Goal: Information Seeking & Learning: Learn about a topic

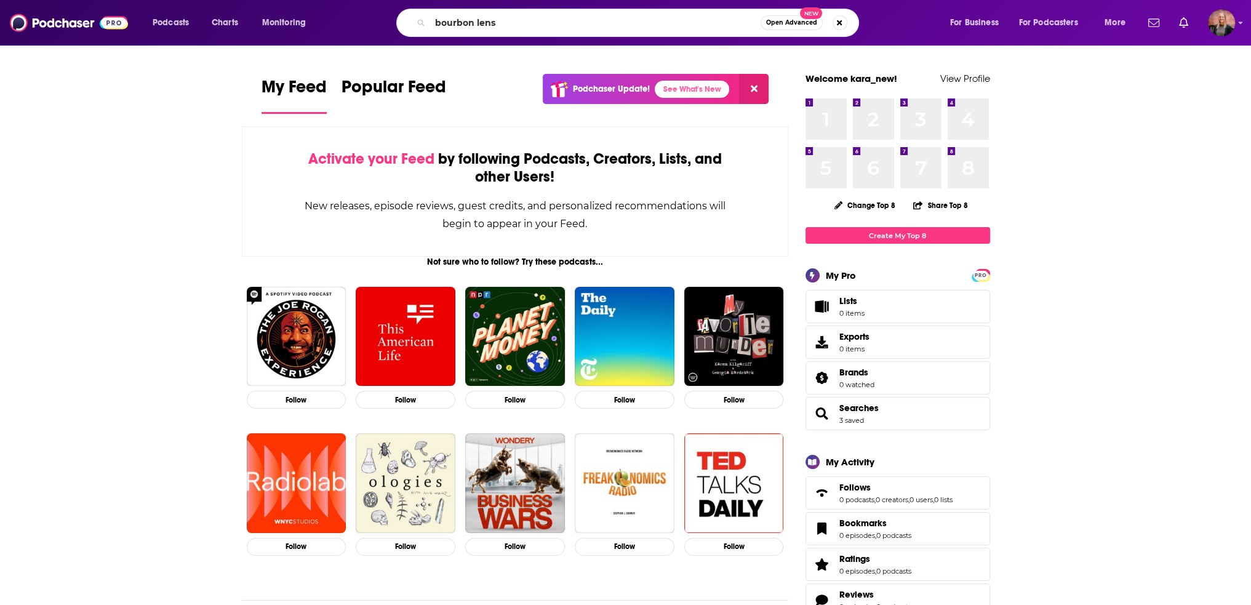
type input "bourbon lens"
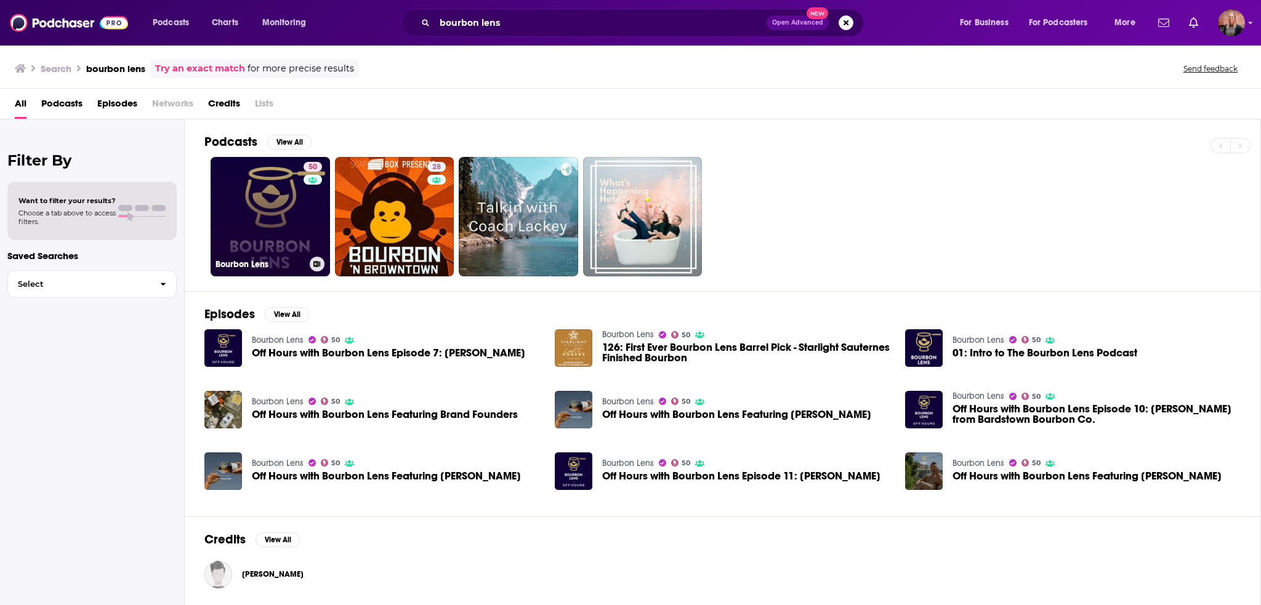
click at [273, 215] on link "50 Bourbon Lens" at bounding box center [269, 216] width 119 height 119
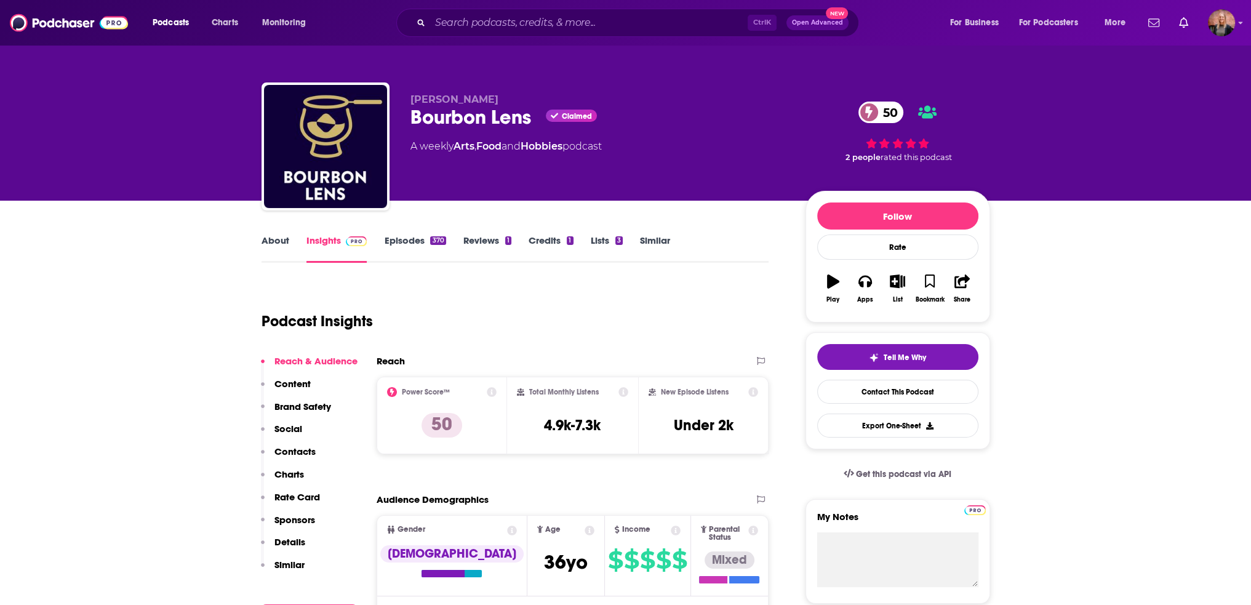
scroll to position [62, 0]
